Goal: Information Seeking & Learning: Learn about a topic

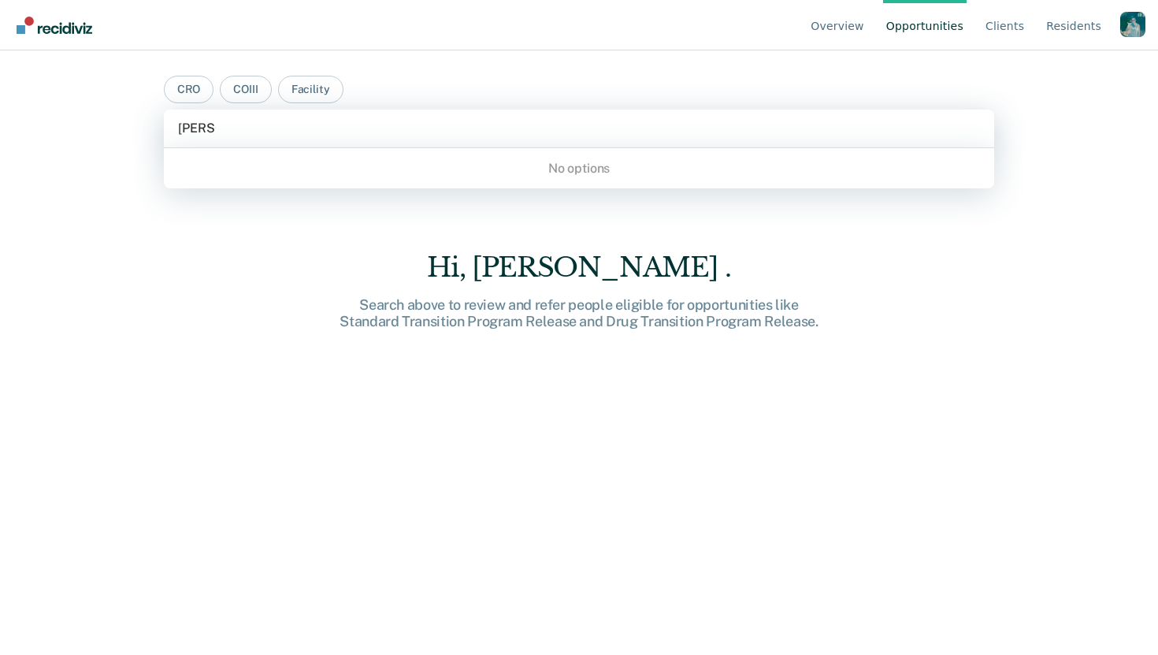
type input "john d"
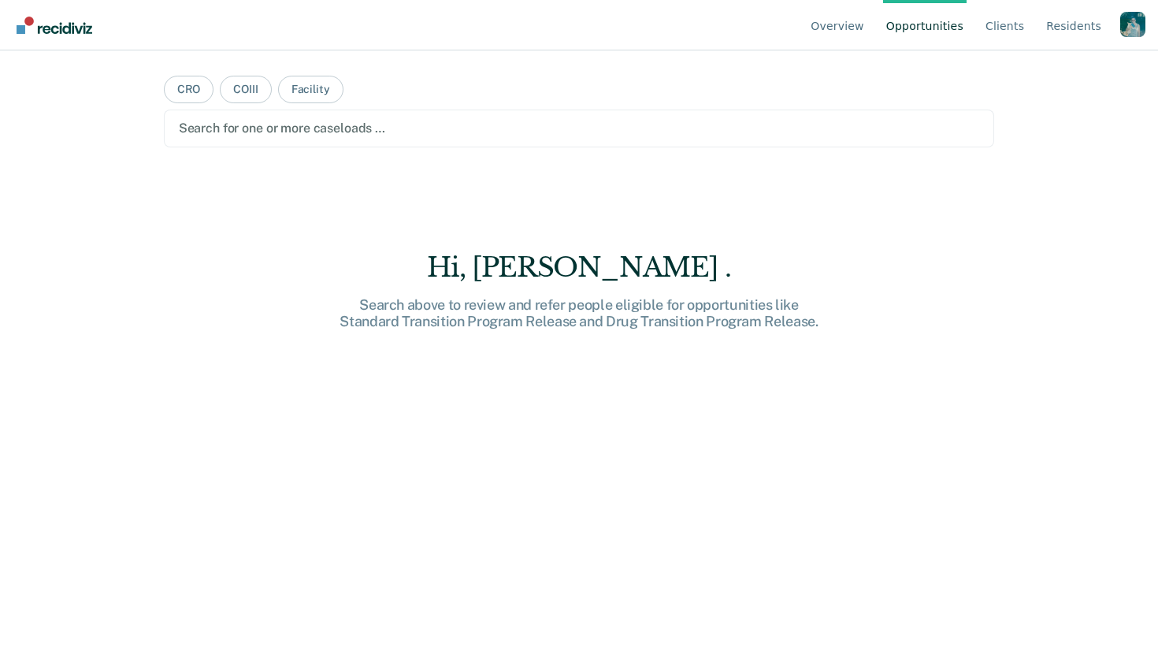
click at [563, 80] on main "CRO COIII Facility Search for one or more caseloads … Hi, Hannah . Search above…" at bounding box center [579, 333] width 869 height 567
click at [987, 32] on link "Client s" at bounding box center [1005, 25] width 45 height 50
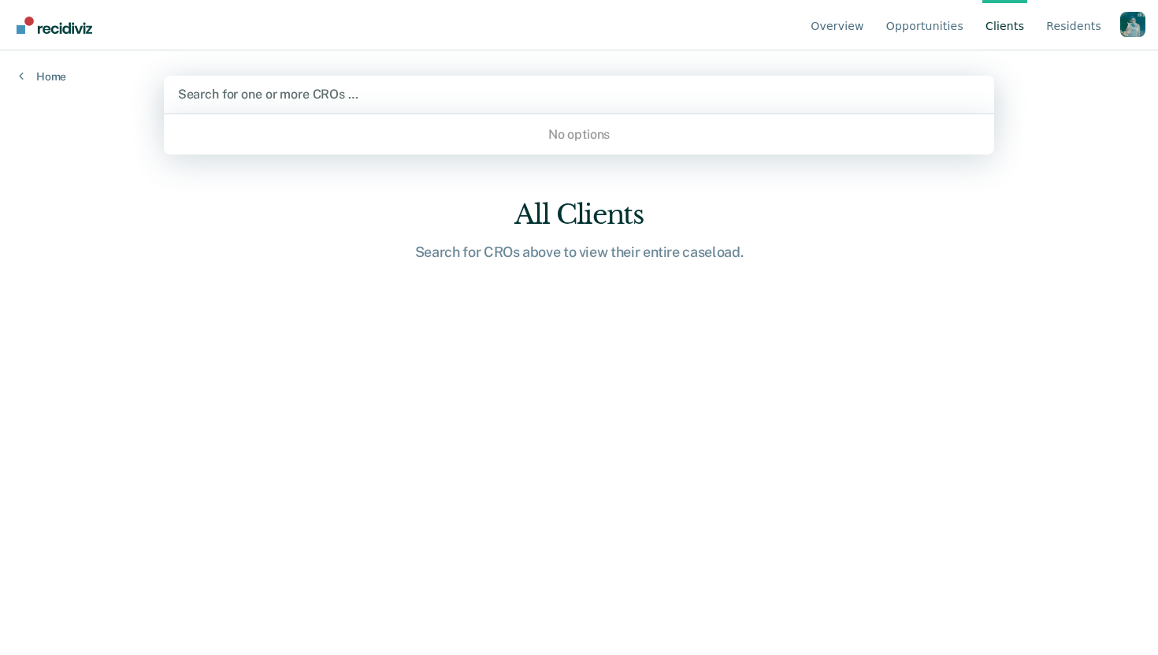
click at [605, 106] on div "Search for one or more CROs …" at bounding box center [579, 95] width 831 height 38
type input "john"
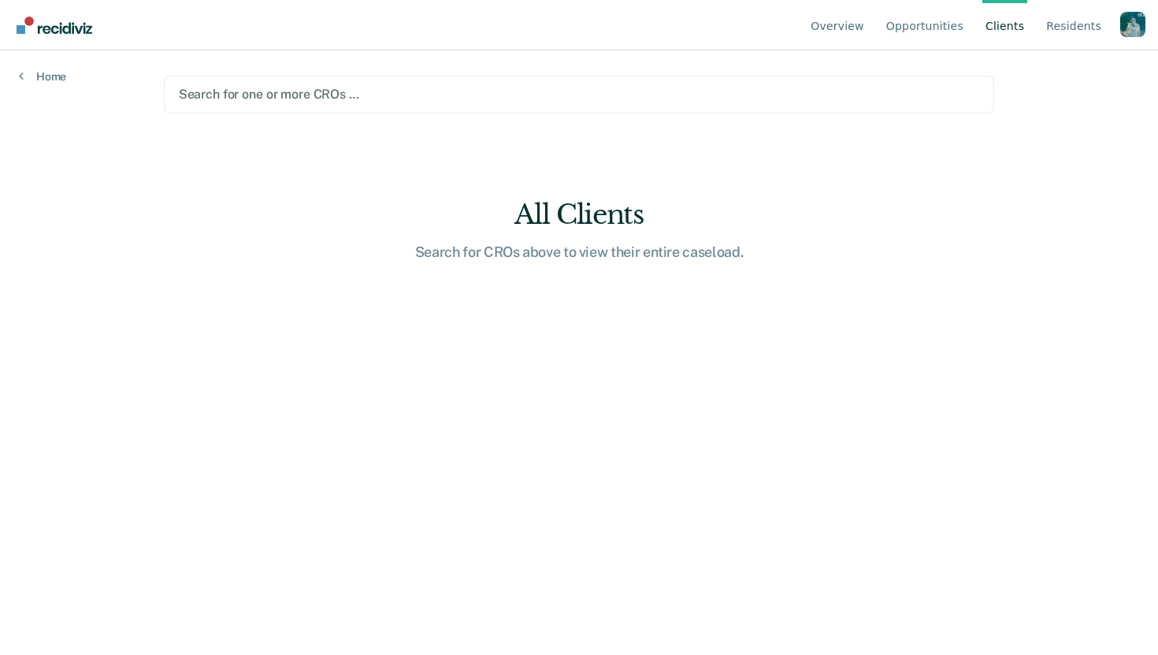
click at [599, 30] on nav "Overview Opportunities Client s Resident s Profile How it works Log Out" at bounding box center [579, 25] width 1133 height 50
click at [54, 82] on link "Home" at bounding box center [42, 76] width 47 height 14
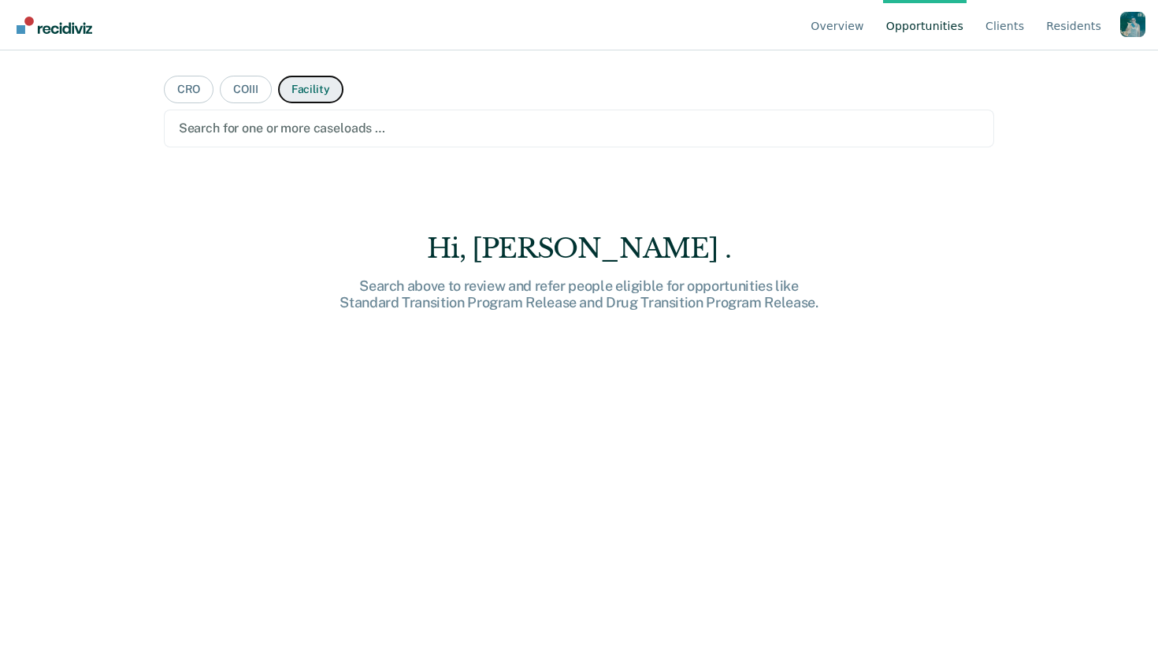
click at [310, 91] on button "Facility" at bounding box center [310, 90] width 65 height 28
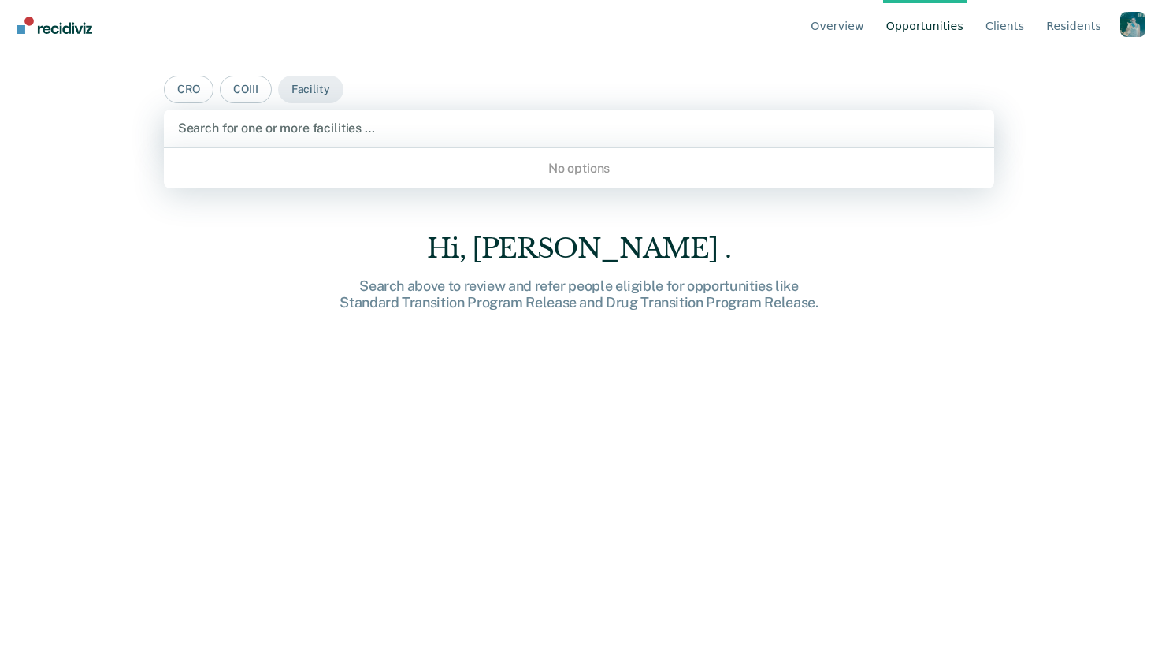
click at [297, 125] on div at bounding box center [579, 128] width 803 height 18
click at [250, 92] on button "COIII" at bounding box center [245, 90] width 51 height 28
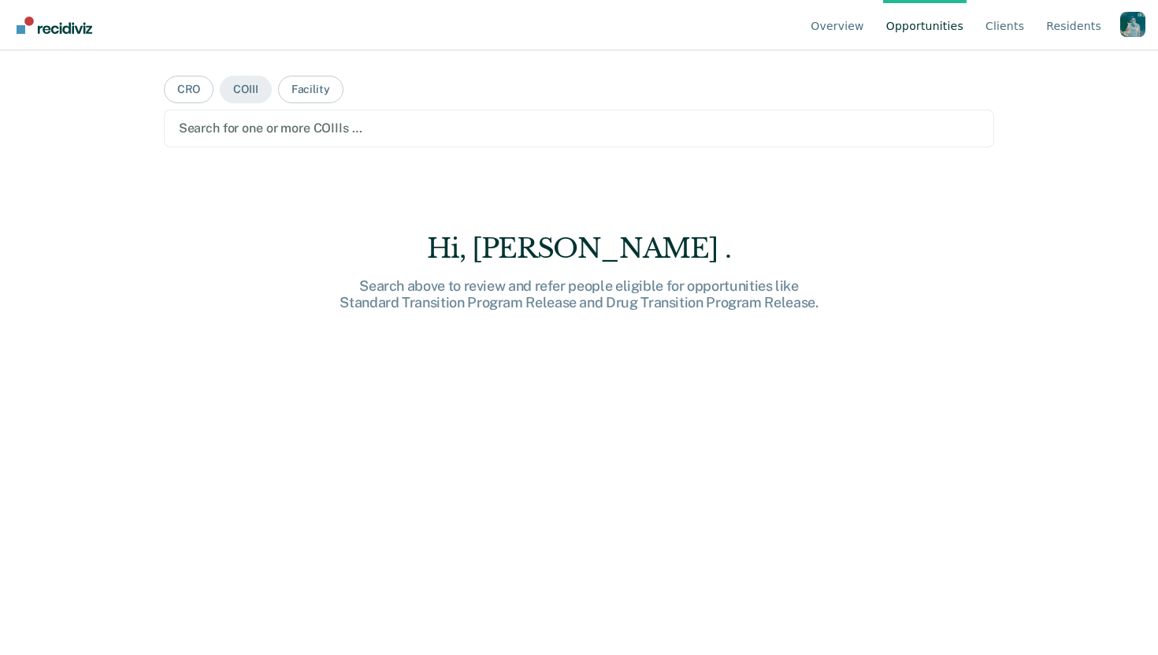
click at [236, 130] on div at bounding box center [579, 128] width 801 height 18
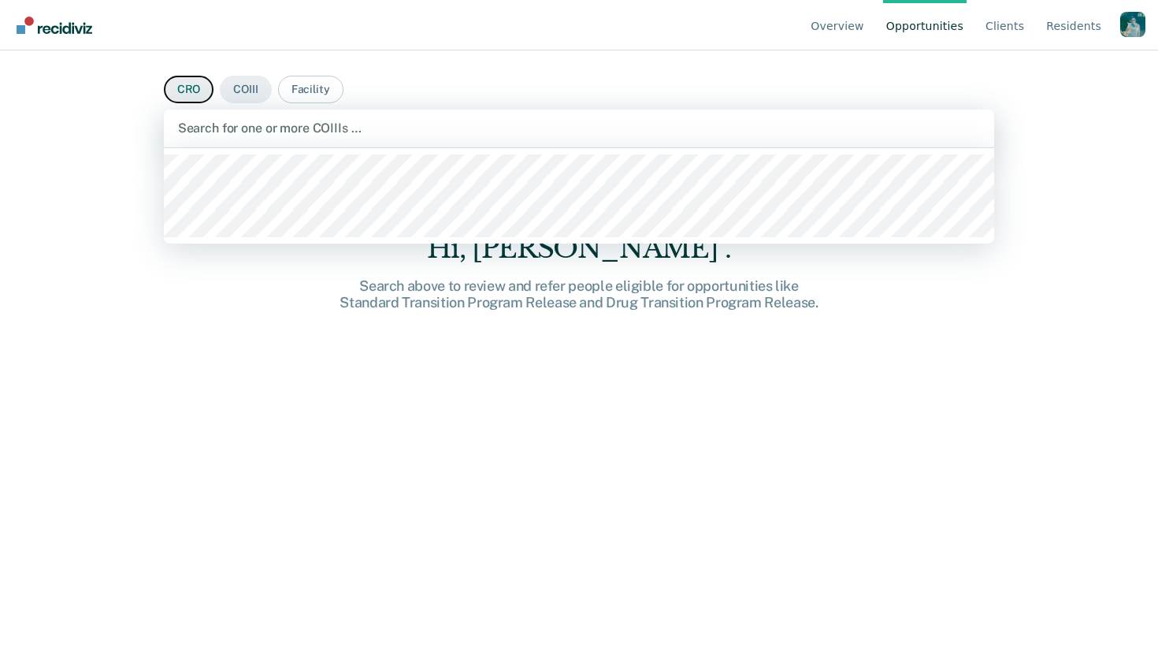
click at [185, 79] on button "CRO" at bounding box center [189, 90] width 50 height 28
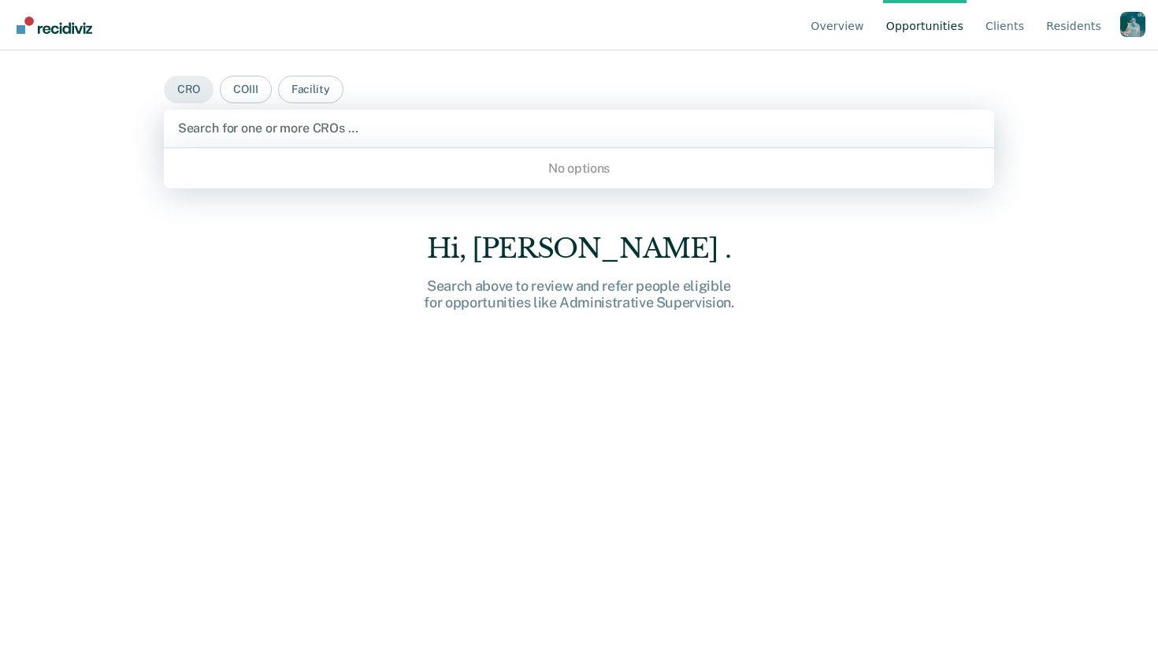
click at [199, 123] on div at bounding box center [579, 128] width 803 height 18
click at [556, 110] on div "Search for one or more CROs …" at bounding box center [579, 129] width 831 height 38
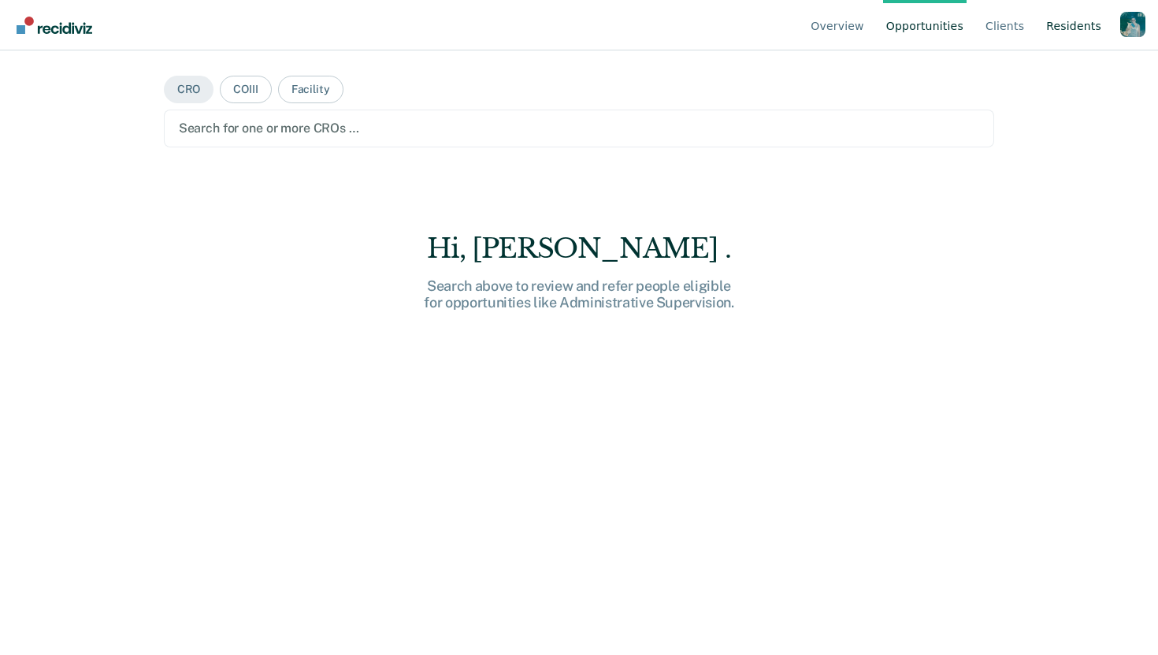
click at [1060, 24] on link "Resident s" at bounding box center [1073, 25] width 61 height 50
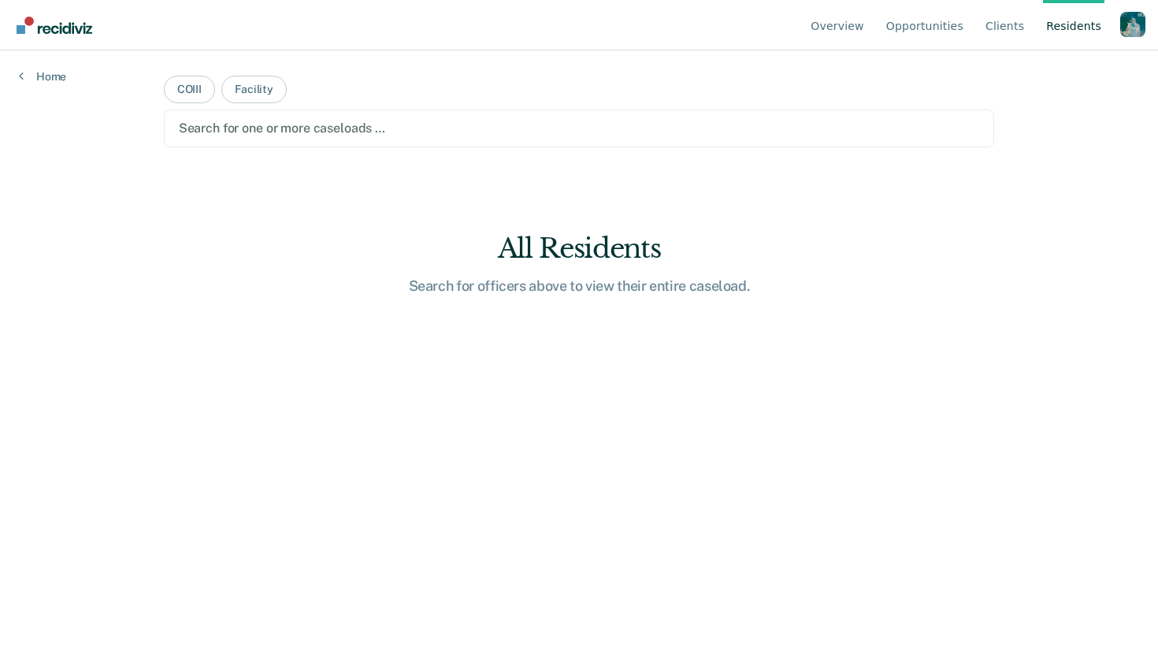
click at [259, 123] on div at bounding box center [579, 128] width 801 height 18
click at [843, 19] on link "Overview" at bounding box center [838, 25] width 60 height 50
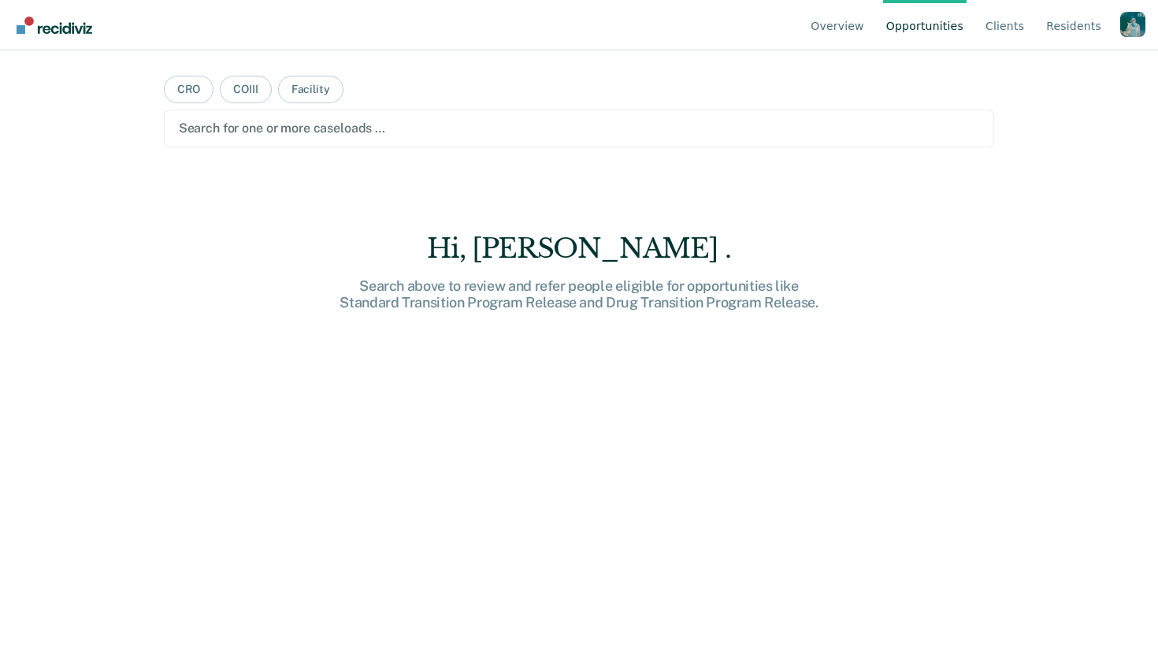
click at [1136, 30] on div "Profile dropdown button" at bounding box center [1133, 24] width 25 height 25
click at [1077, 73] on link "Profile" at bounding box center [1070, 73] width 102 height 13
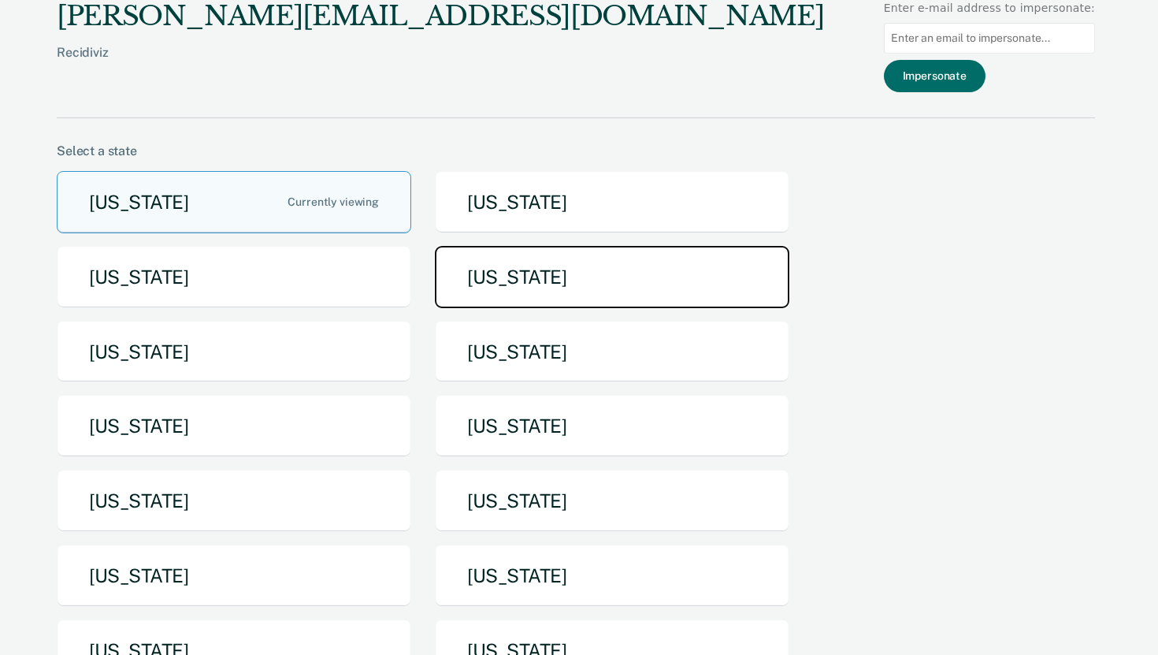
click at [615, 283] on button "[US_STATE]" at bounding box center [612, 277] width 355 height 62
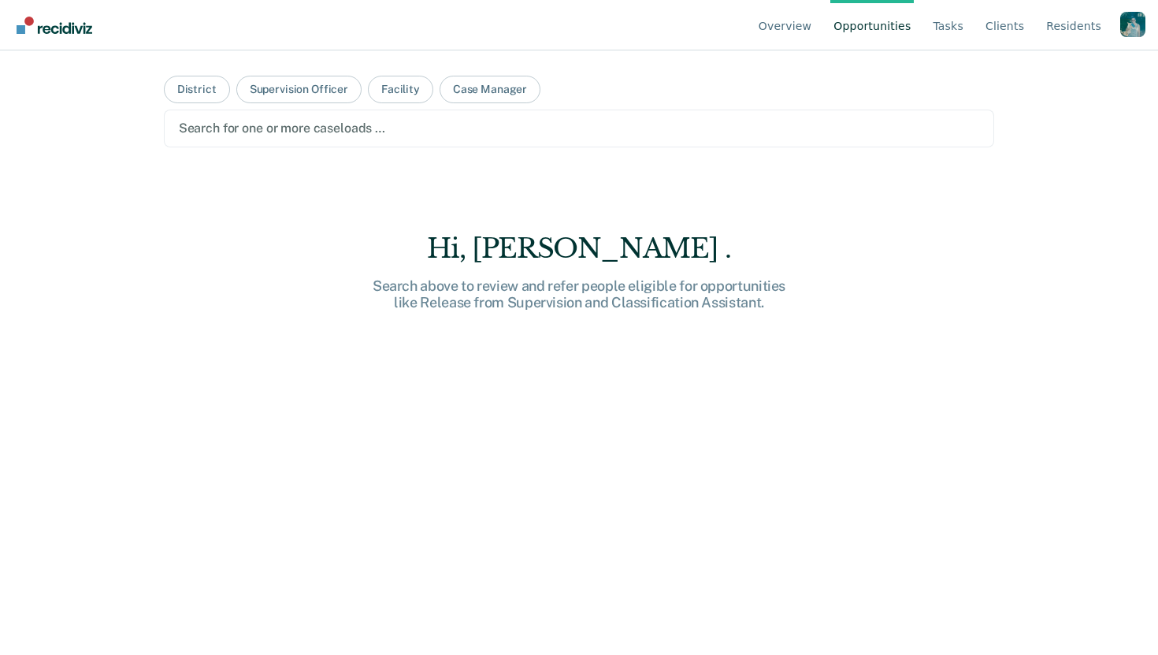
click at [383, 139] on div "Search for one or more caseloads …" at bounding box center [579, 129] width 831 height 38
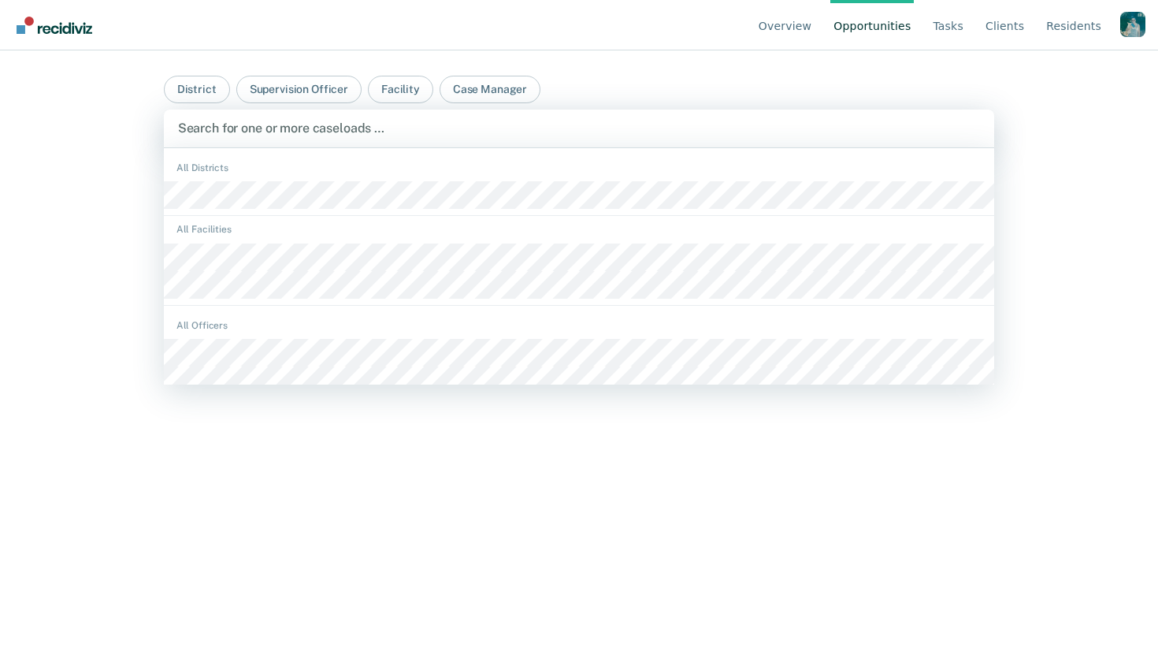
scroll to position [23, 0]
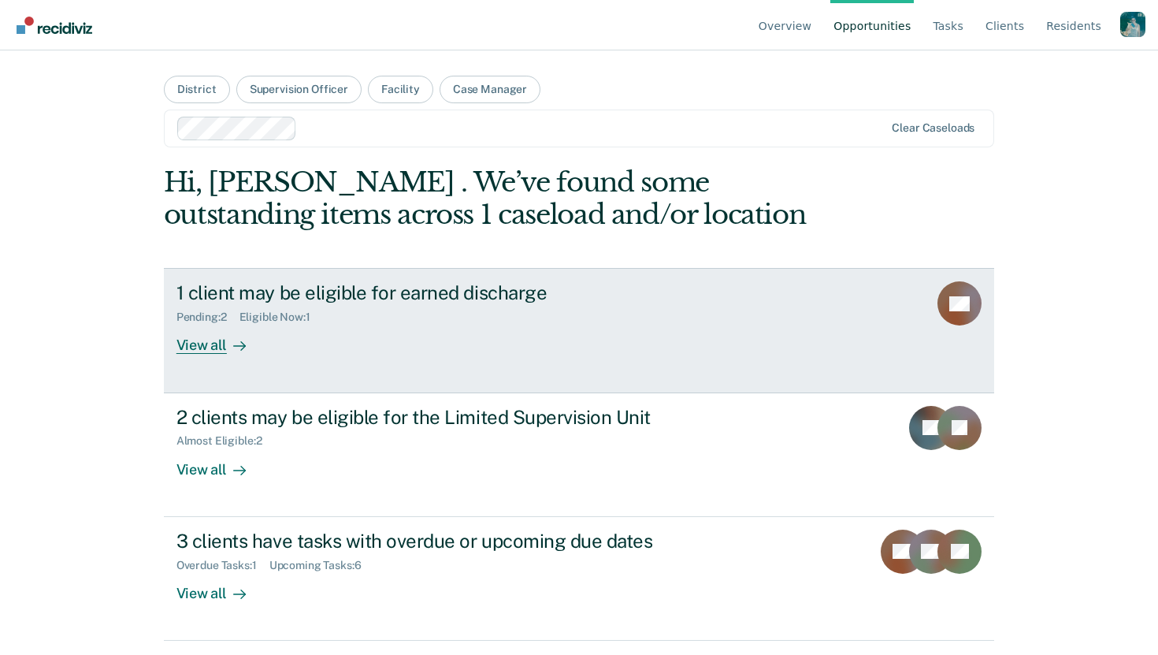
click at [248, 340] on div "View all" at bounding box center [221, 339] width 88 height 31
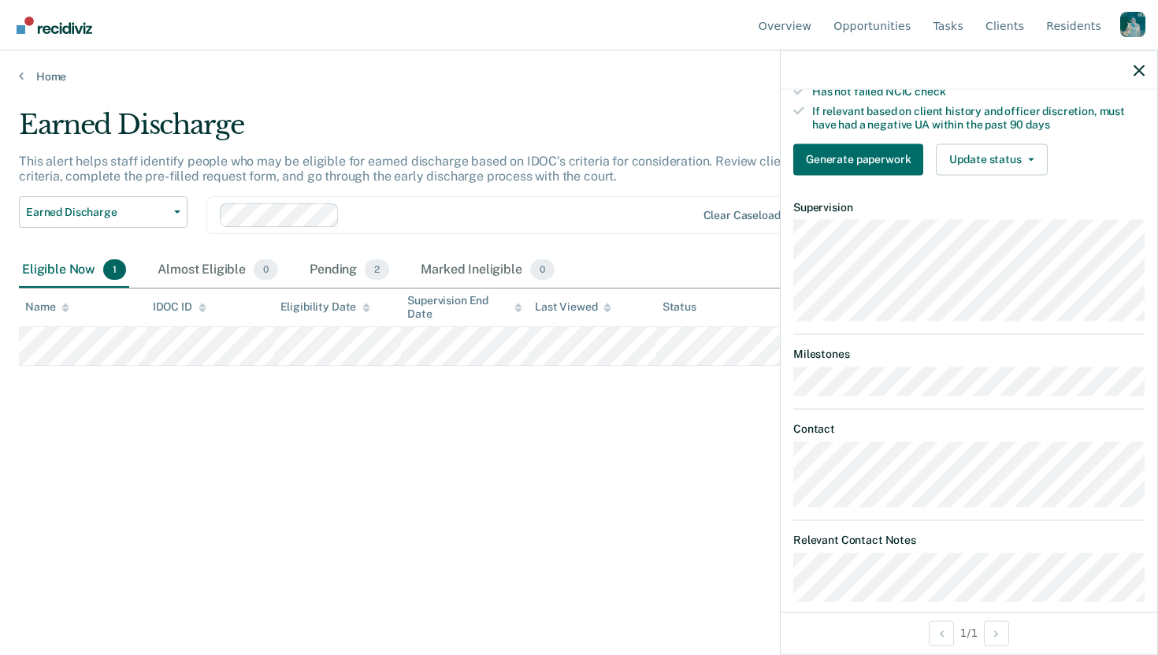
scroll to position [317, 0]
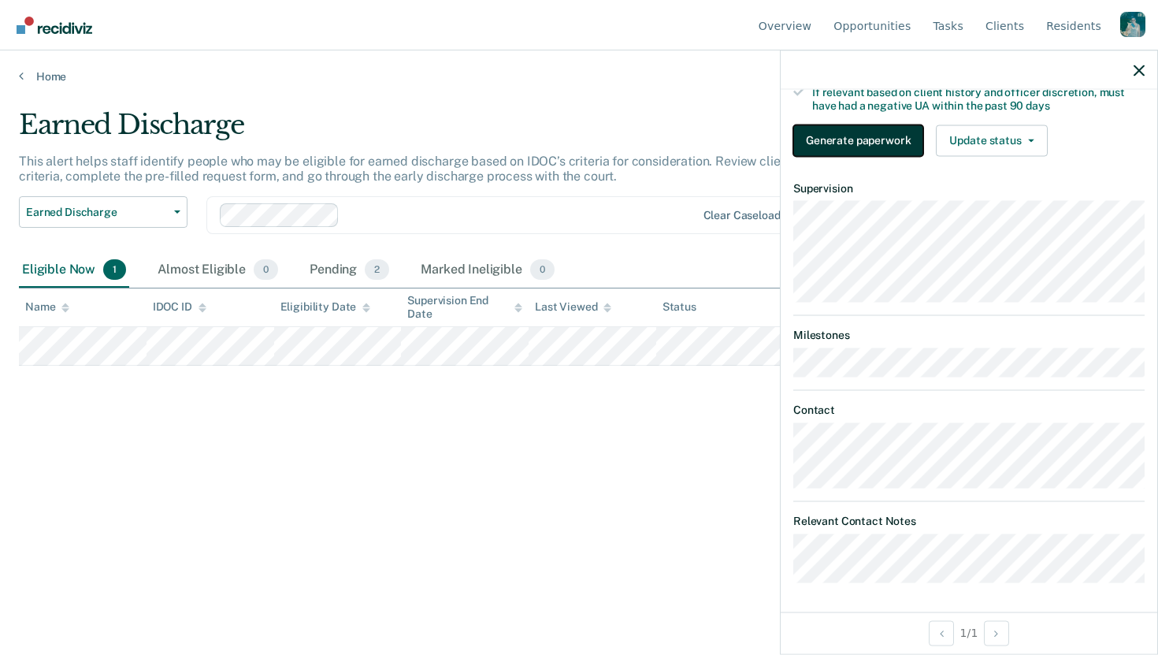
click at [883, 151] on button "Generate paperwork" at bounding box center [859, 141] width 130 height 32
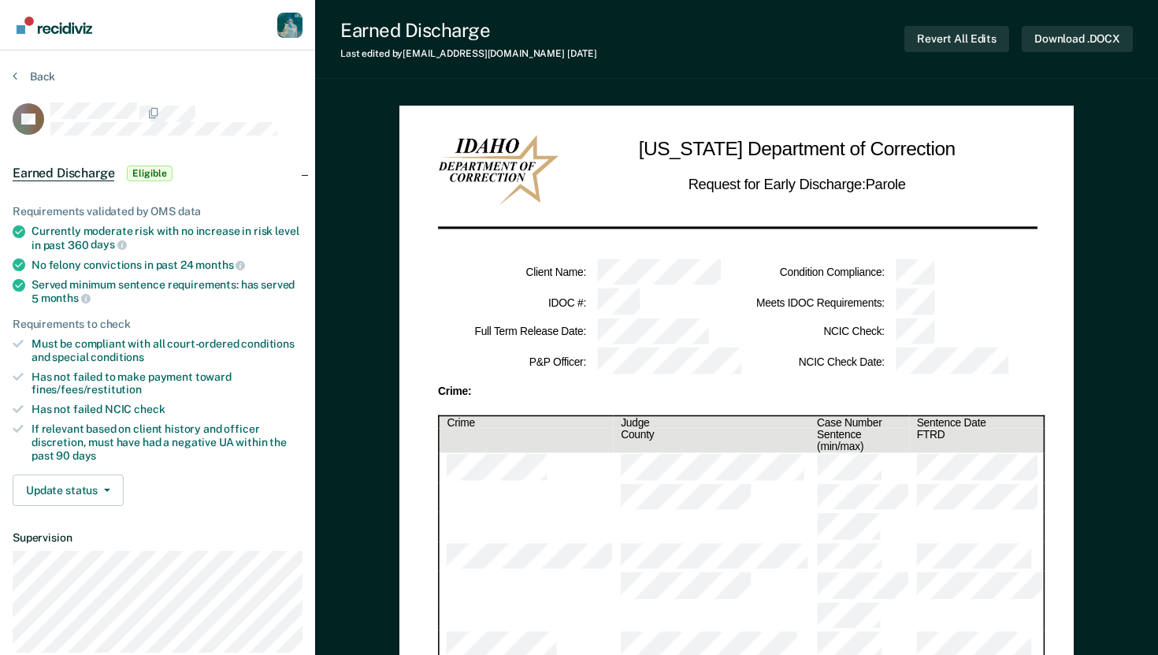
click at [883, 147] on h1 "[US_STATE] Department of Correction" at bounding box center [797, 149] width 317 height 29
click at [97, 479] on button "Update status" at bounding box center [68, 490] width 111 height 32
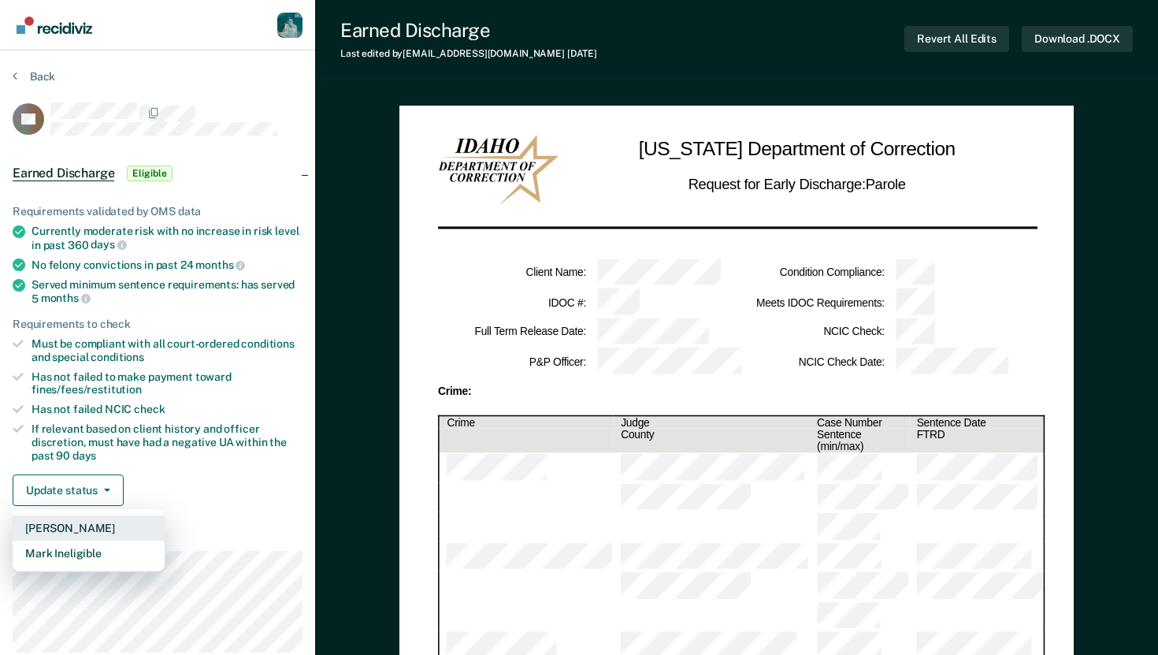
click at [90, 526] on button "[PERSON_NAME]" at bounding box center [89, 527] width 152 height 25
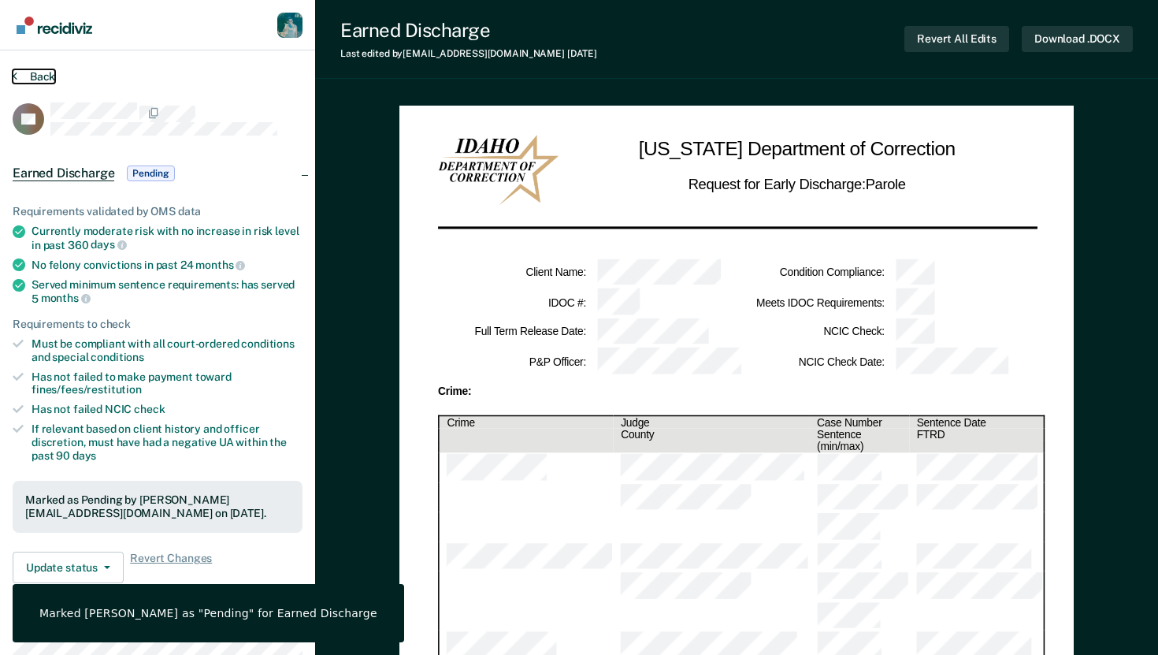
click at [27, 75] on button "Back" at bounding box center [34, 76] width 43 height 14
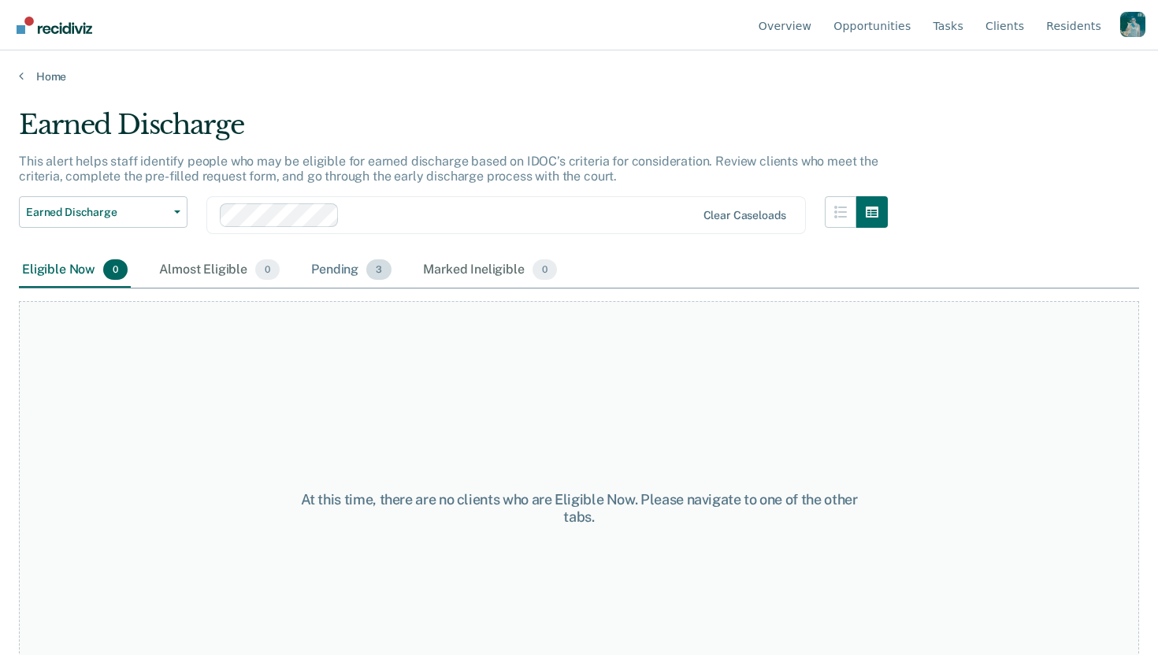
click at [344, 271] on div "Pending 3" at bounding box center [351, 270] width 87 height 35
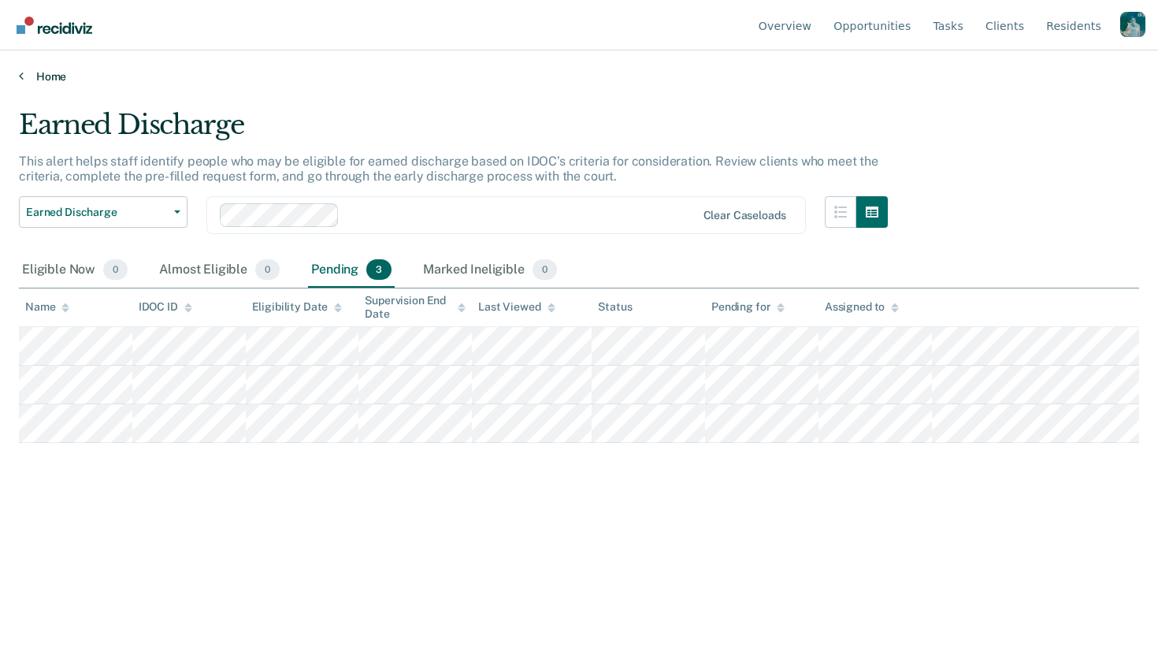
click at [40, 74] on link "Home" at bounding box center [579, 76] width 1121 height 14
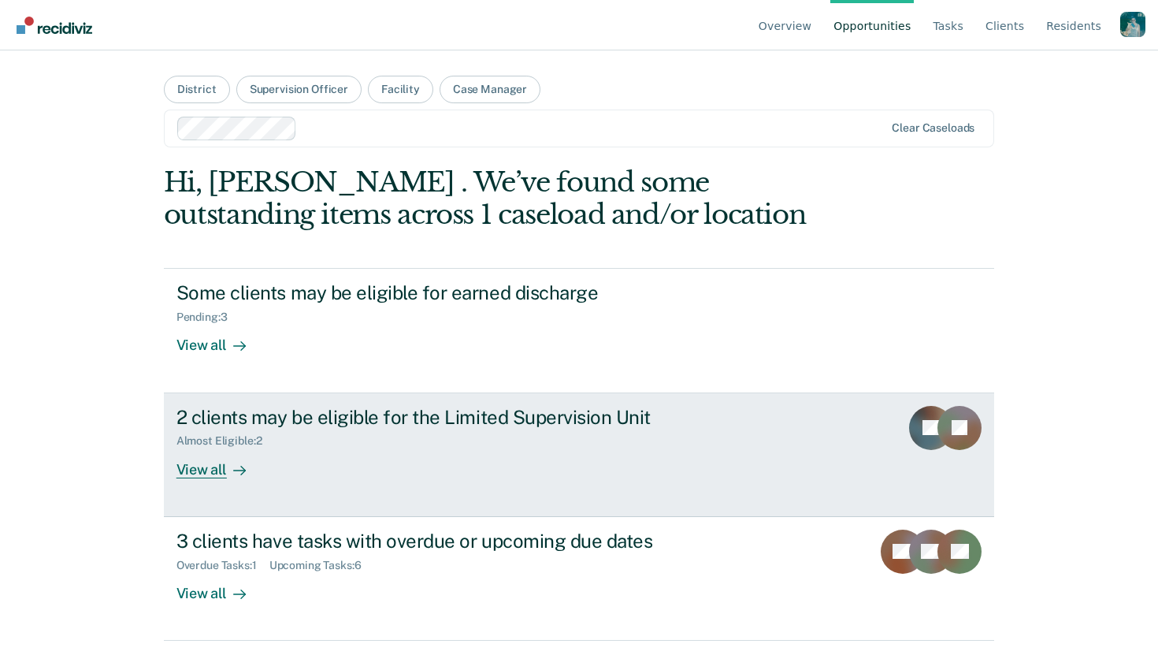
click at [326, 488] on link "2 clients may be eligible for the Limited Supervision Unit Almost Eligible : 2 …" at bounding box center [579, 455] width 831 height 124
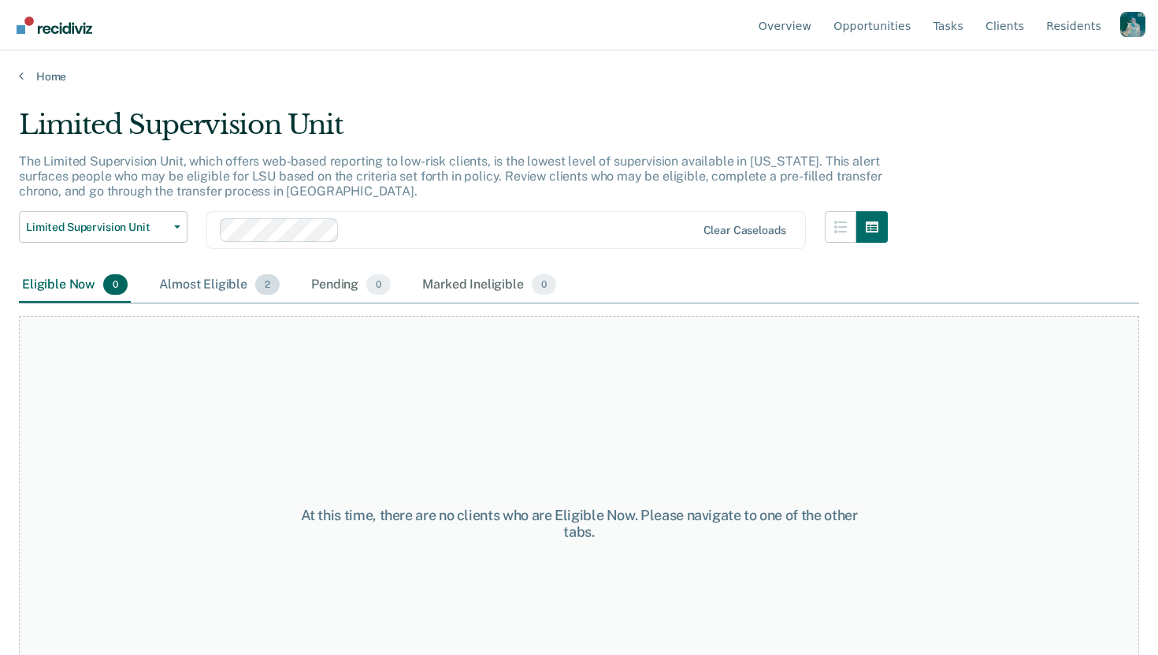
click at [249, 282] on div "Almost Eligible 2" at bounding box center [219, 285] width 127 height 35
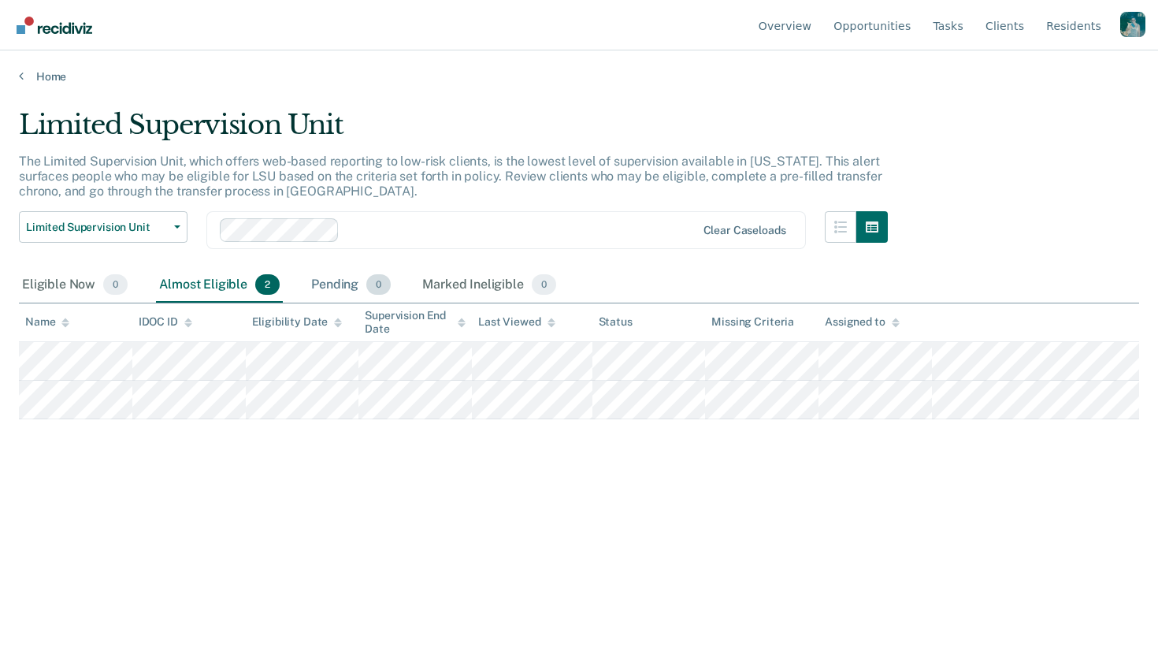
click at [322, 280] on div "Pending 0" at bounding box center [351, 285] width 86 height 35
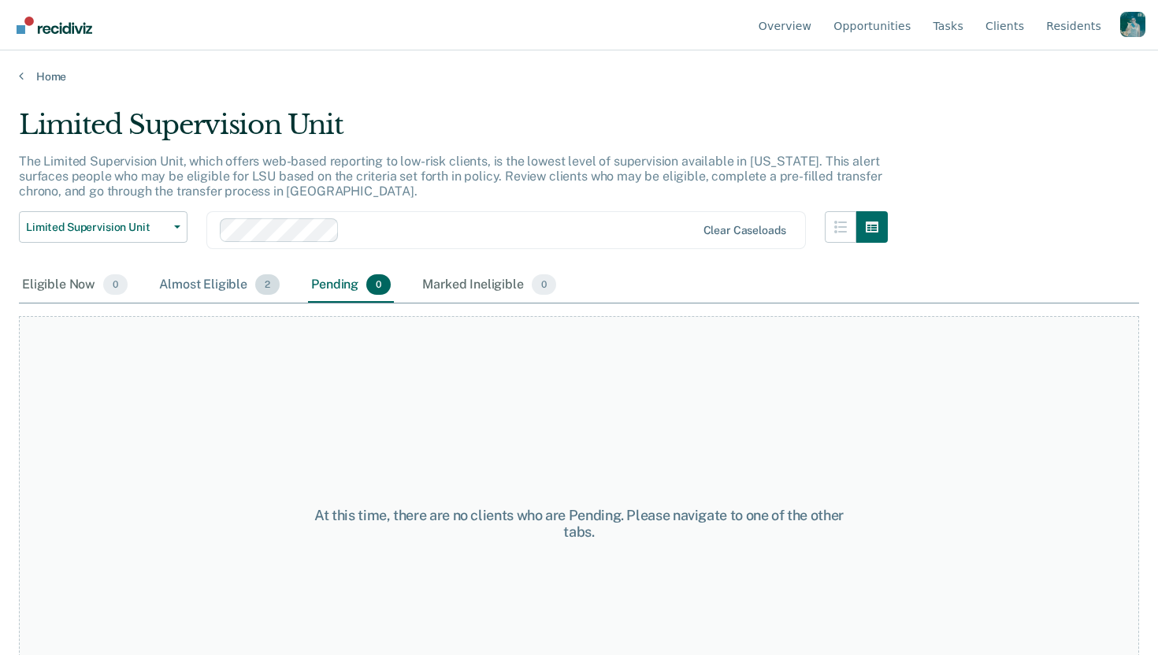
click at [229, 287] on div "Almost Eligible 2" at bounding box center [219, 285] width 127 height 35
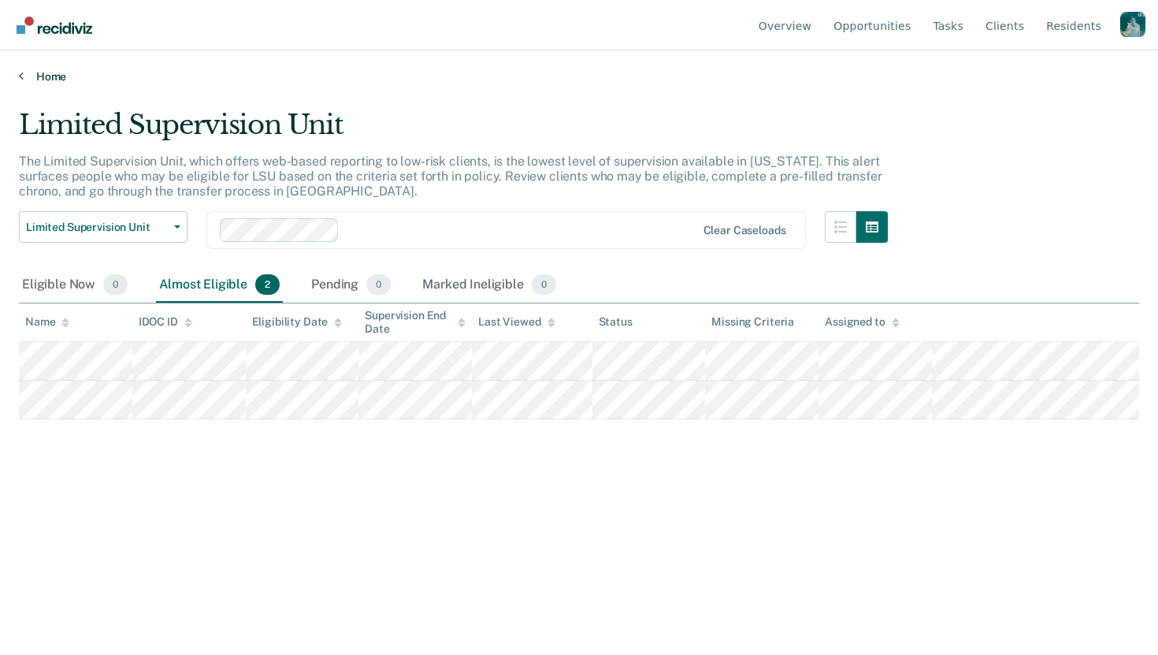
click at [42, 77] on link "Home" at bounding box center [579, 76] width 1121 height 14
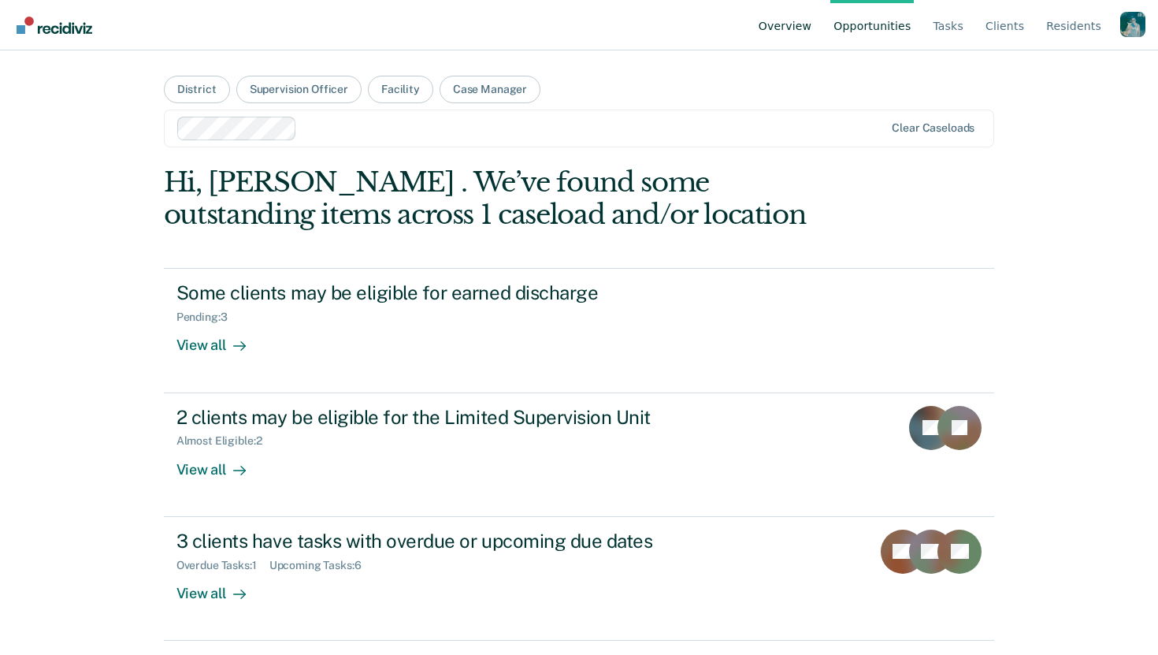
click at [791, 25] on link "Overview" at bounding box center [786, 25] width 60 height 50
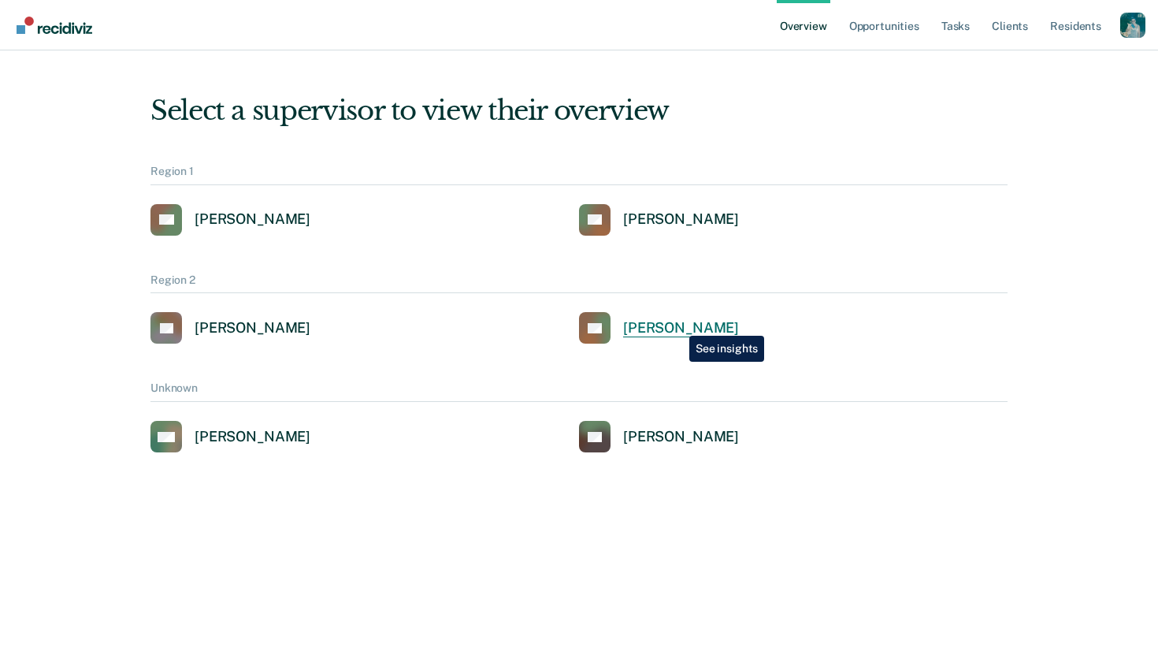
click at [678, 324] on div "[PERSON_NAME]" at bounding box center [681, 328] width 116 height 18
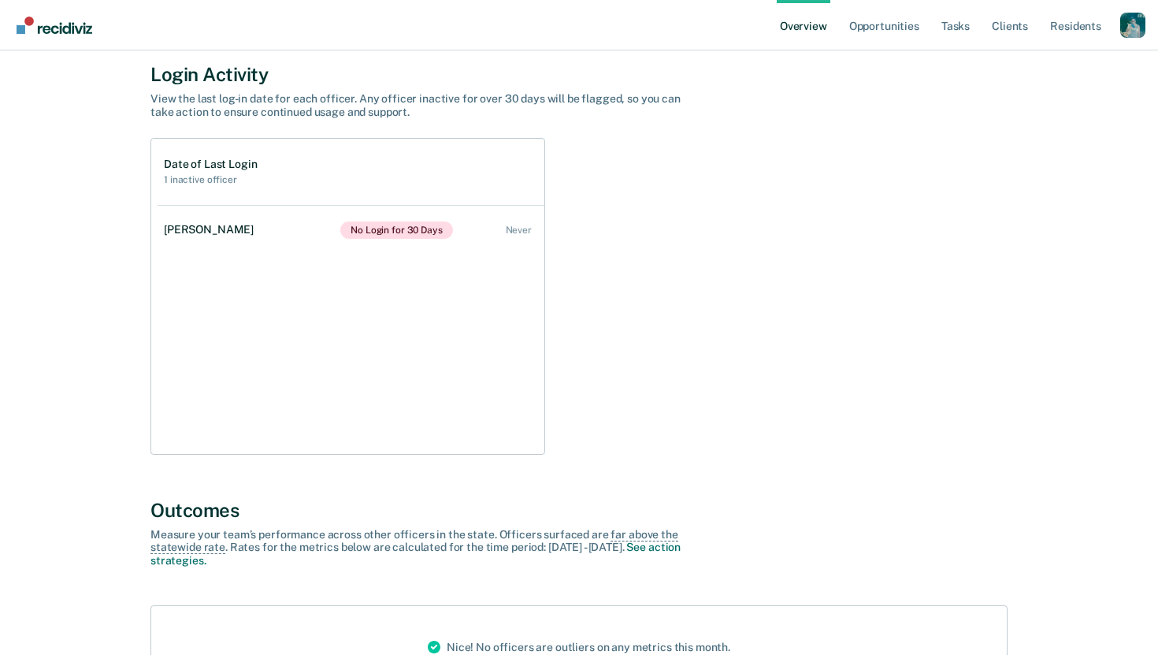
scroll to position [136, 0]
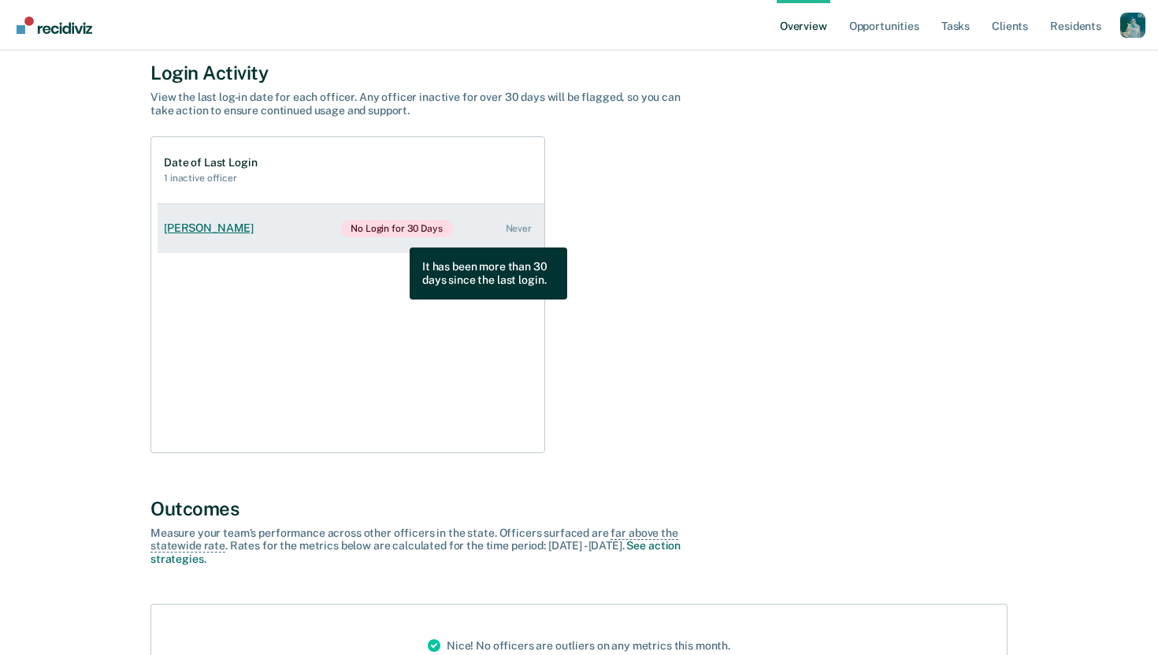
click at [398, 236] on span "No Login for 30 Days" at bounding box center [396, 228] width 113 height 17
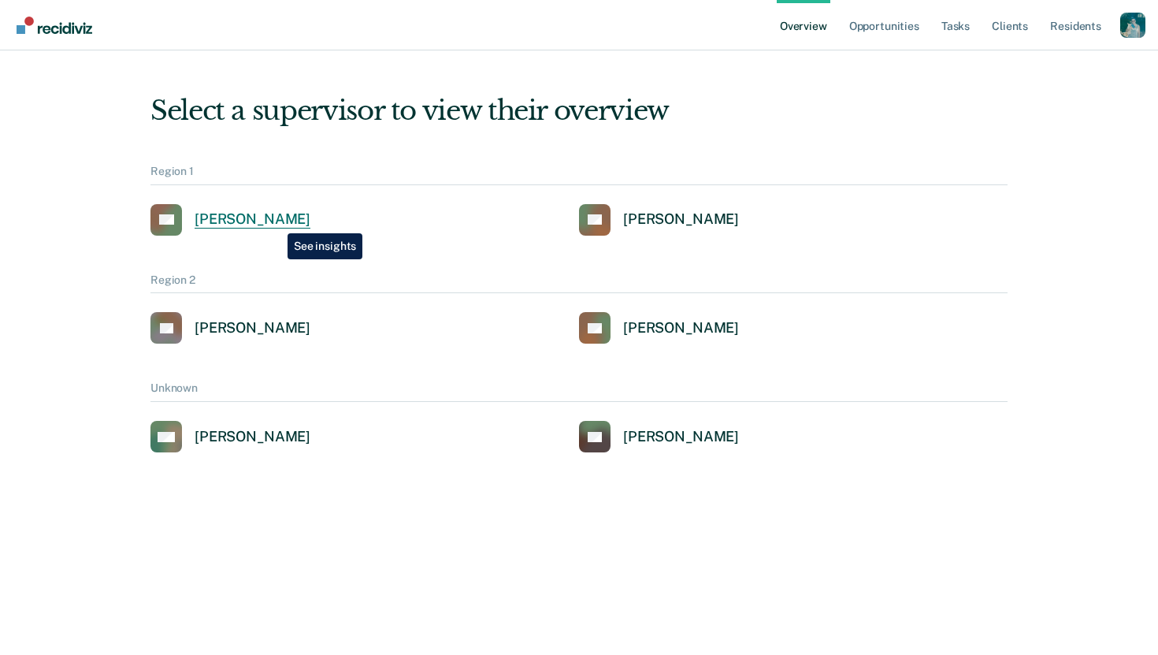
click at [276, 221] on div "[PERSON_NAME]" at bounding box center [253, 219] width 116 height 18
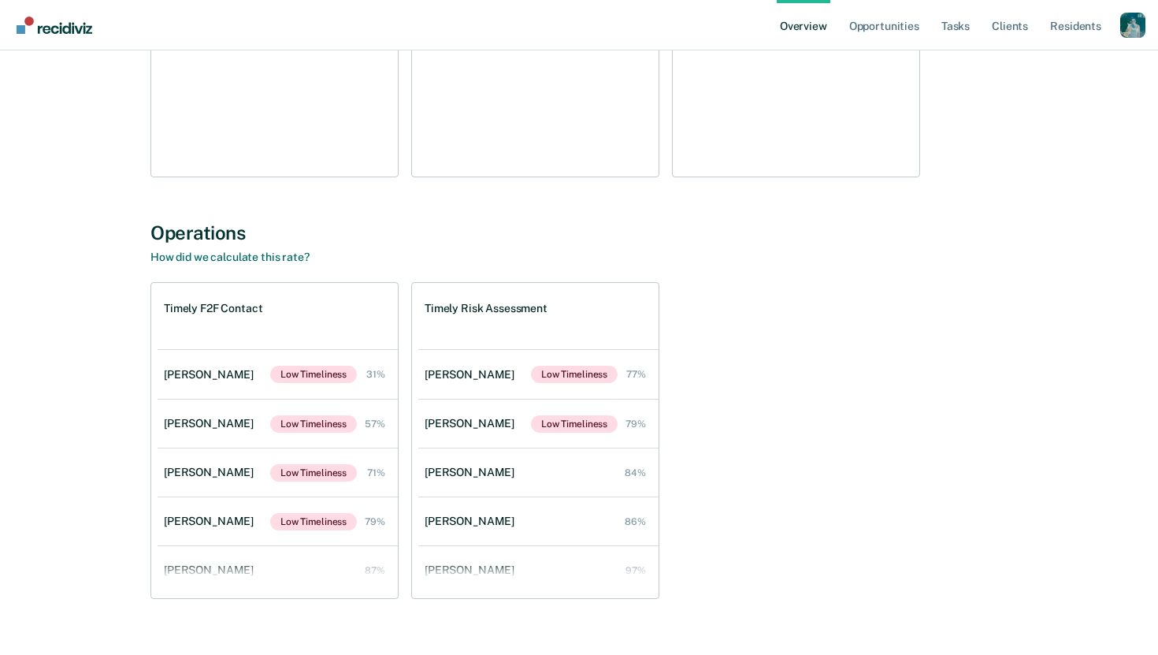
scroll to position [2259, 0]
